Goal: Complete application form

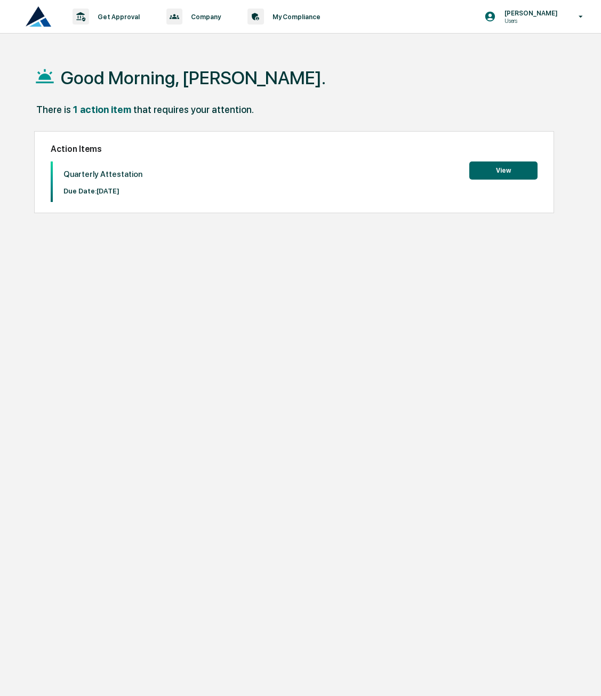
click at [491, 168] on button "View" at bounding box center [503, 171] width 68 height 18
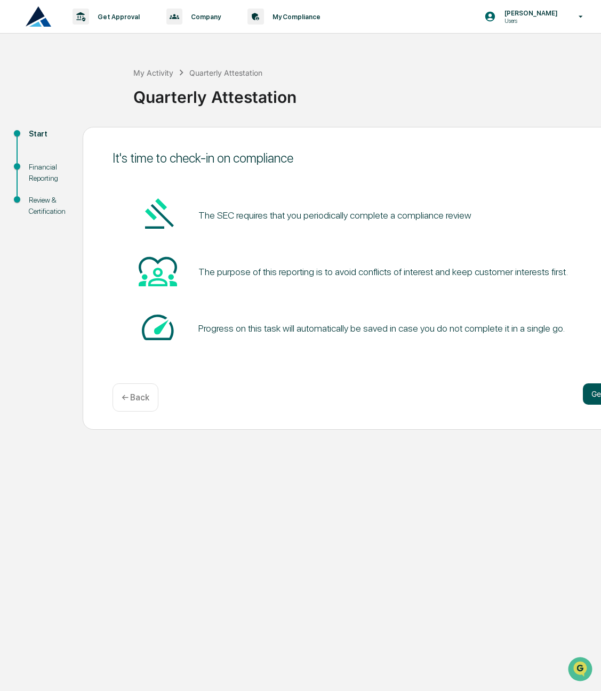
click at [598, 394] on button "Get started" at bounding box center [611, 393] width 57 height 21
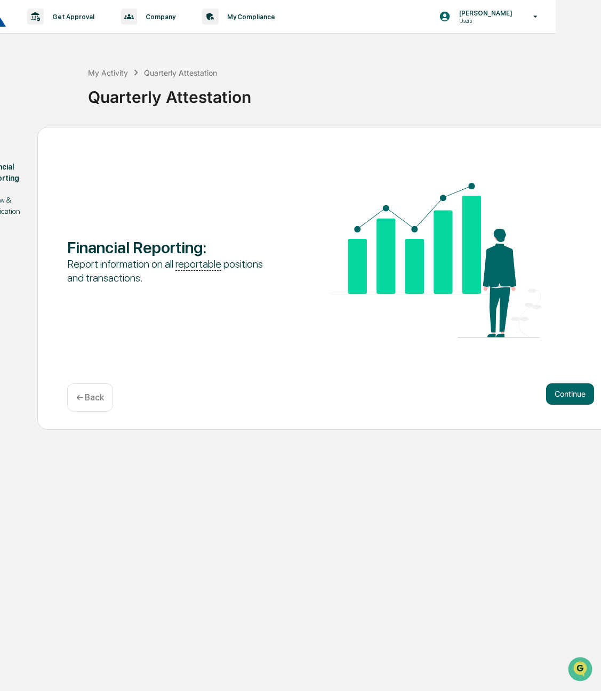
scroll to position [0, 57]
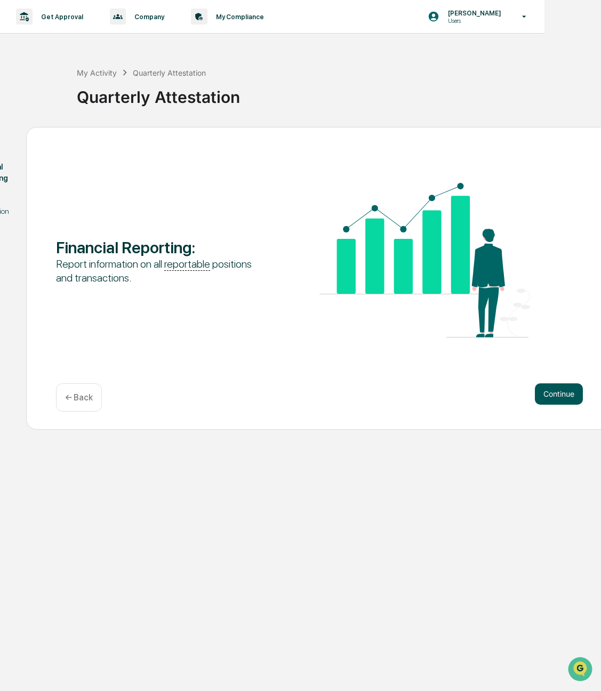
click at [564, 395] on button "Continue" at bounding box center [559, 393] width 48 height 21
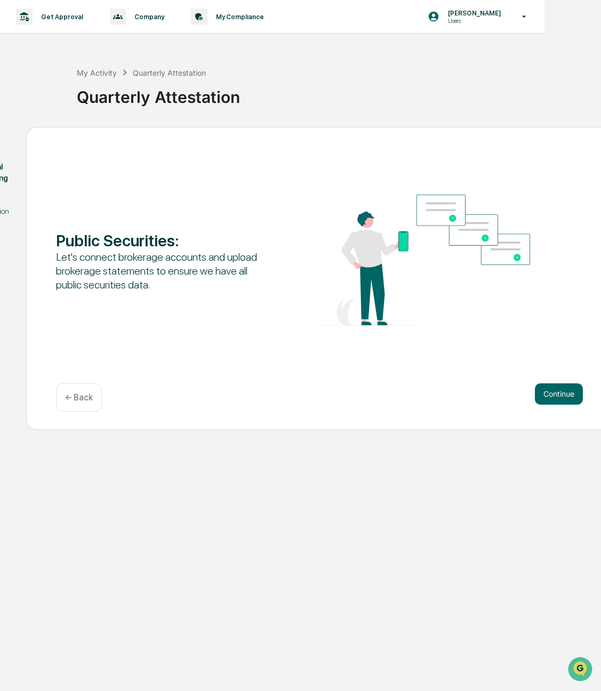
click at [564, 395] on button "Continue" at bounding box center [559, 393] width 48 height 21
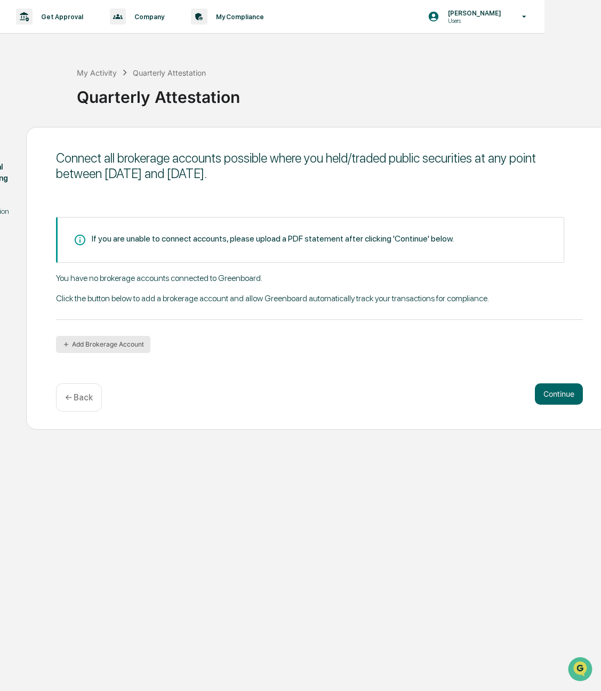
click at [135, 348] on button "Add Brokerage Account" at bounding box center [103, 344] width 94 height 17
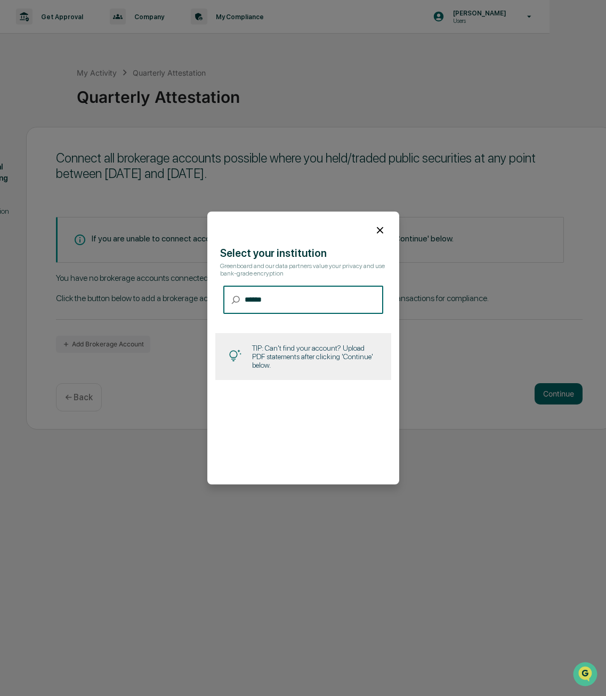
type input "******"
click at [376, 231] on icon at bounding box center [380, 230] width 12 height 12
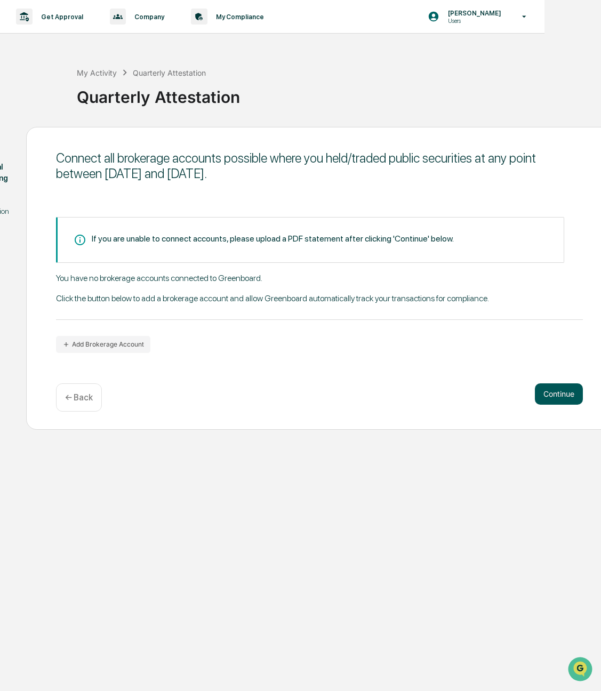
click at [560, 400] on button "Continue" at bounding box center [559, 393] width 48 height 21
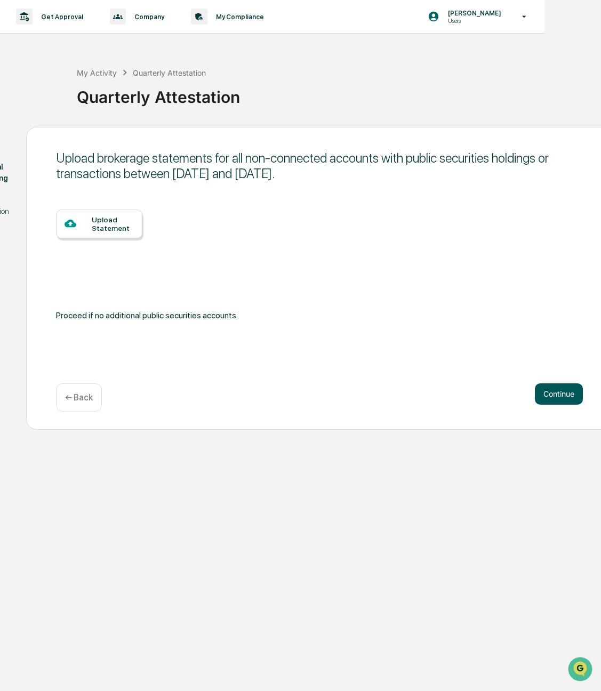
click at [549, 395] on button "Continue" at bounding box center [559, 393] width 48 height 21
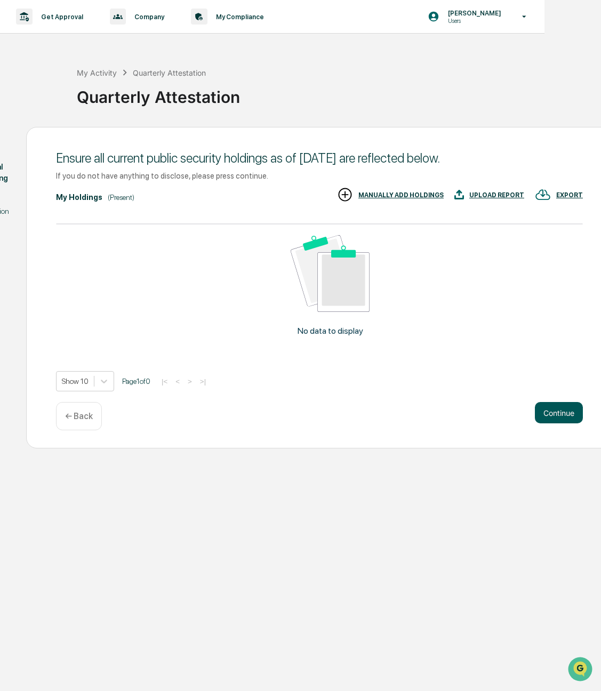
click at [560, 411] on button "Continue" at bounding box center [559, 412] width 48 height 21
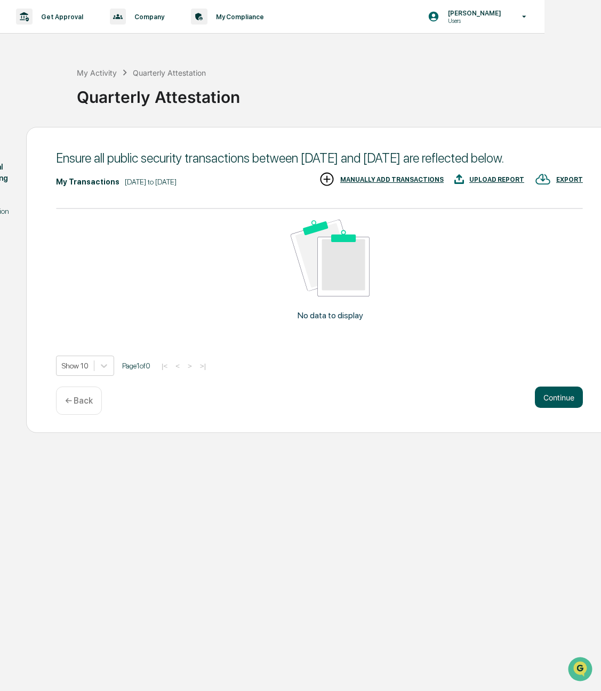
click at [566, 408] on button "Continue" at bounding box center [559, 397] width 48 height 21
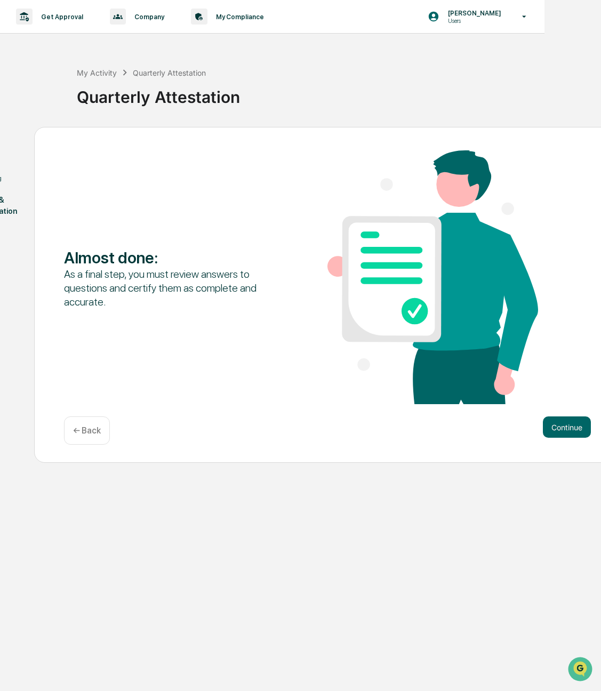
click at [566, 407] on div "Almost done : As a final step, you must review answers to questions and certify…" at bounding box center [327, 295] width 587 height 336
click at [566, 425] on button "Continue" at bounding box center [567, 426] width 48 height 21
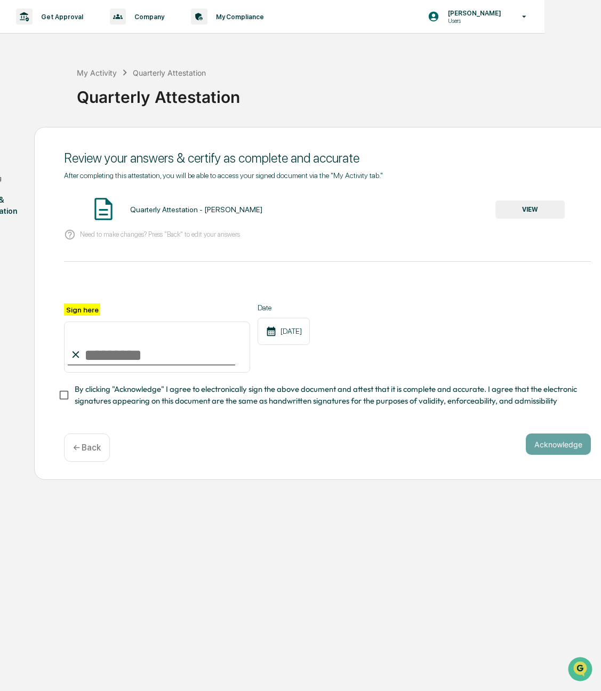
click at [130, 355] on input "Sign here" at bounding box center [157, 347] width 186 height 51
type input "**********"
click at [539, 448] on button "Acknowledge" at bounding box center [558, 444] width 65 height 21
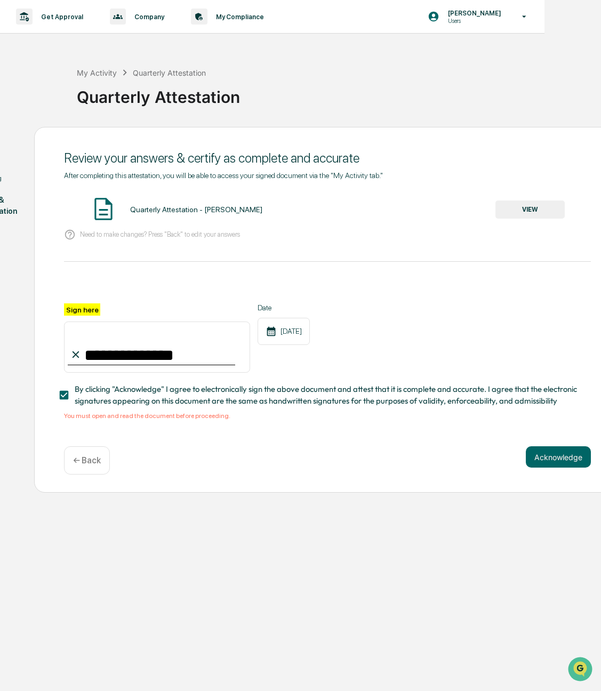
click at [522, 208] on button "VIEW" at bounding box center [529, 209] width 69 height 18
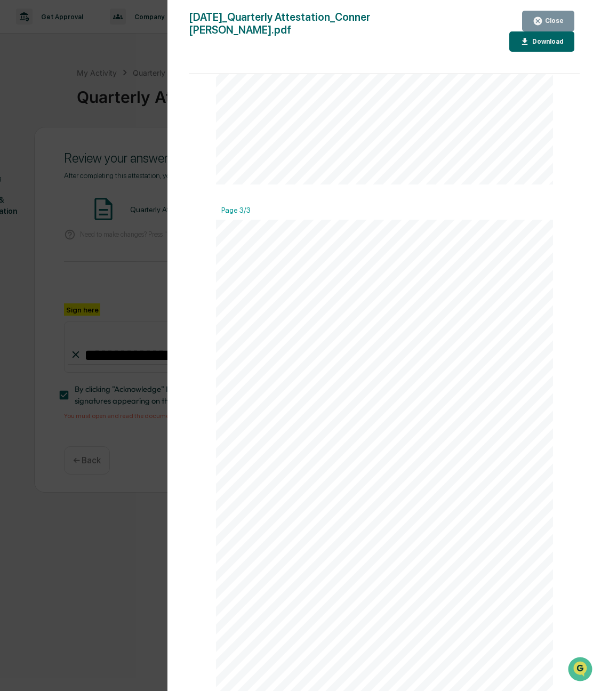
scroll to position [5, 57]
click at [542, 18] on icon "button" at bounding box center [538, 21] width 8 height 8
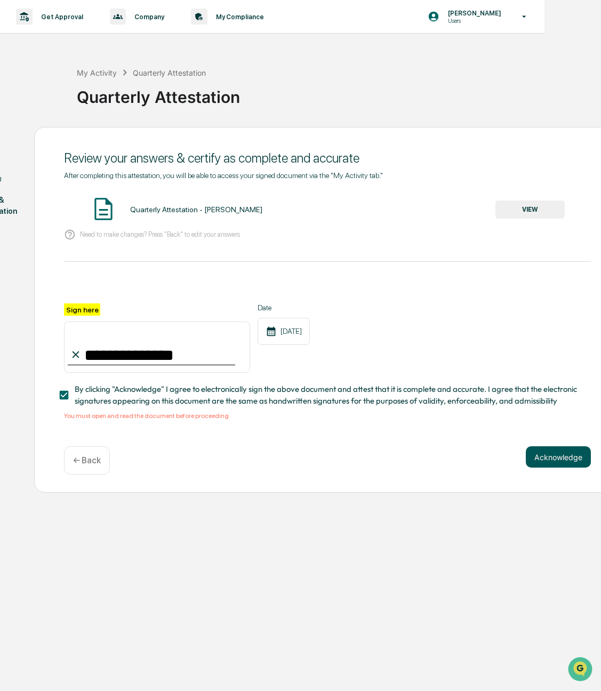
click at [548, 460] on button "Acknowledge" at bounding box center [558, 456] width 65 height 21
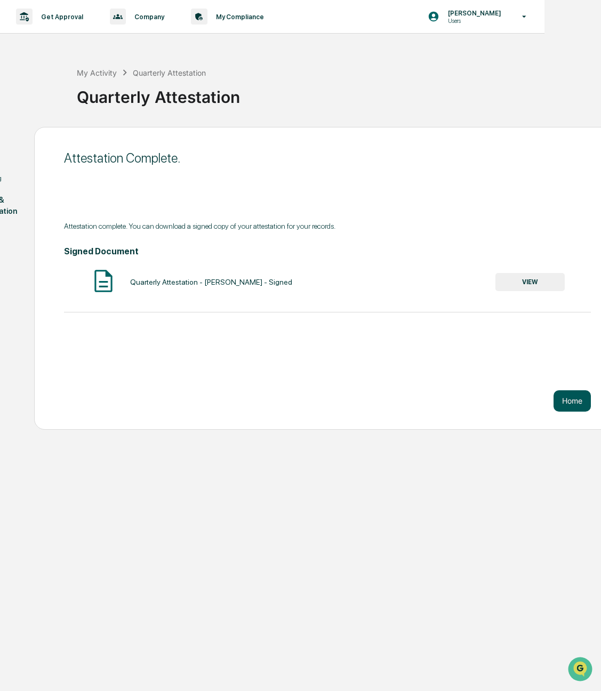
click at [566, 399] on button "Home" at bounding box center [571, 400] width 37 height 21
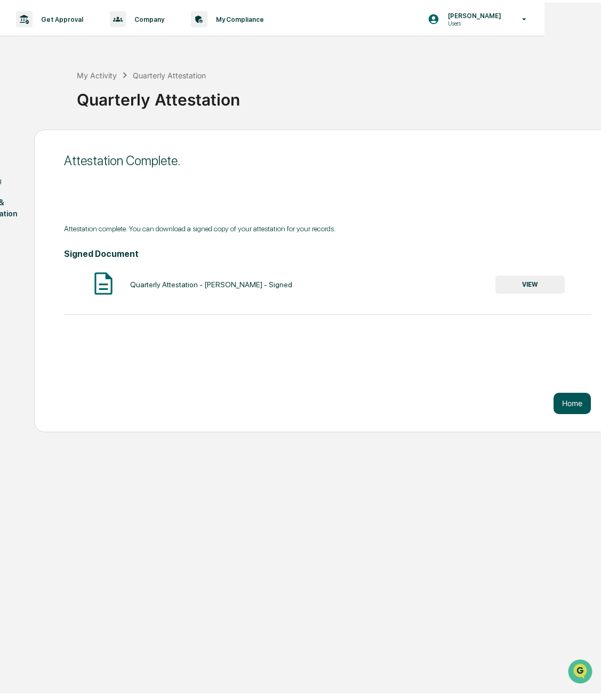
scroll to position [5, 0]
